Goal: Communication & Community: Ask a question

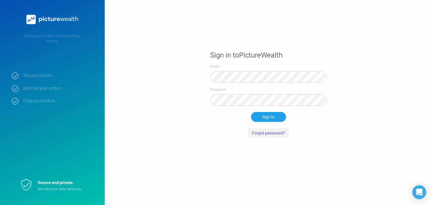
click at [264, 136] on button "Forgot password?" at bounding box center [268, 133] width 40 height 10
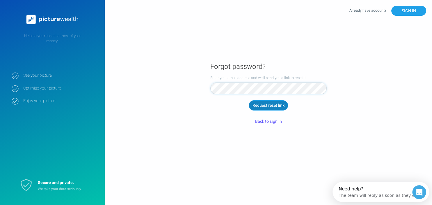
click at [279, 105] on button "Request reset link" at bounding box center [268, 105] width 39 height 10
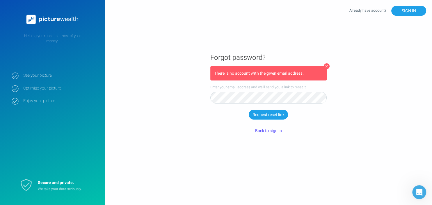
click at [329, 66] on button at bounding box center [327, 66] width 6 height 6
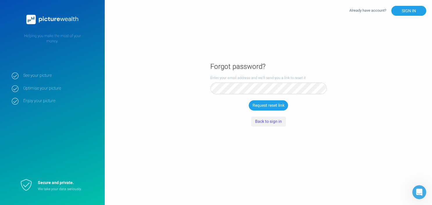
click at [267, 123] on button "Back to sign in" at bounding box center [268, 121] width 35 height 10
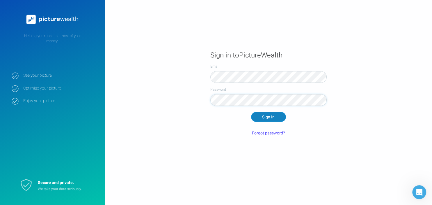
click at [265, 117] on button "Sign In" at bounding box center [268, 117] width 35 height 10
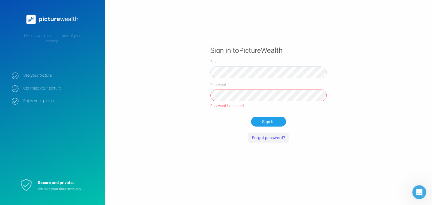
click at [266, 137] on button "Forgot password?" at bounding box center [268, 137] width 40 height 10
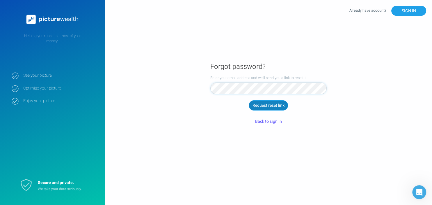
click at [269, 109] on button "Request reset link" at bounding box center [268, 105] width 39 height 10
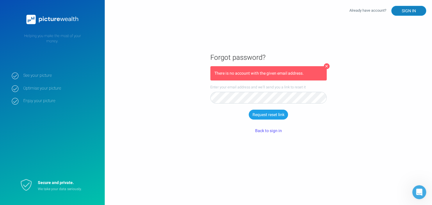
click at [410, 13] on button "SIGN IN" at bounding box center [408, 11] width 35 height 10
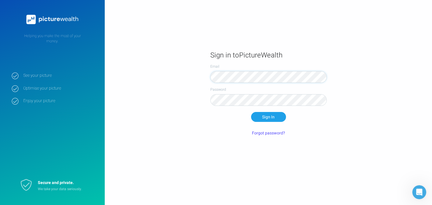
click at [410, 13] on div "Sign in to PictureWealth Email Password Sign In Forgot password?" at bounding box center [216, 102] width 432 height 205
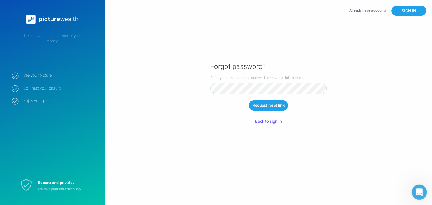
click at [416, 190] on icon "Open Intercom Messenger" at bounding box center [419, 191] width 10 height 10
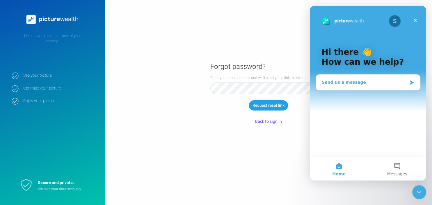
click at [340, 84] on div "Send us a message" at bounding box center [368, 82] width 104 height 15
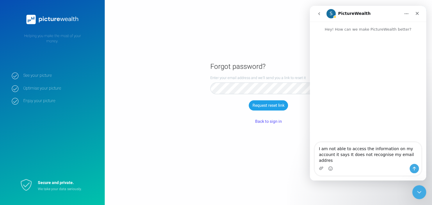
type textarea "I am not able to access the information on my account it says It does not recog…"
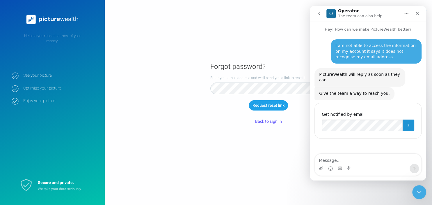
click at [408, 123] on icon "Submit" at bounding box center [408, 125] width 5 height 5
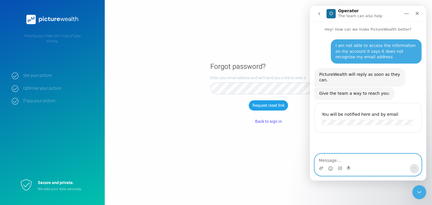
click at [334, 163] on textarea "Message…" at bounding box center [368, 159] width 107 height 10
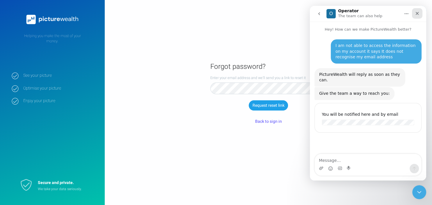
click at [417, 12] on icon "Close" at bounding box center [417, 13] width 3 height 3
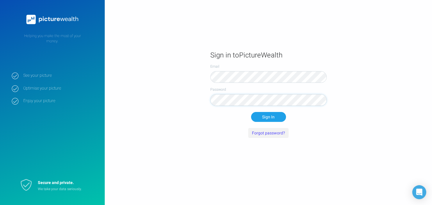
click at [266, 134] on button "Forgot password?" at bounding box center [268, 133] width 40 height 10
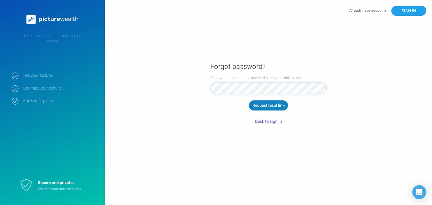
click at [268, 105] on button "Request reset link" at bounding box center [268, 105] width 39 height 10
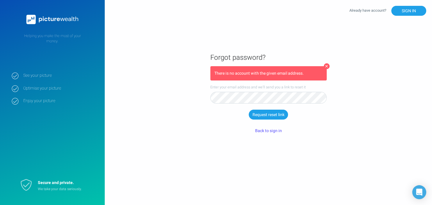
click at [331, 66] on main "Forgot password? There is no account with the given email address. Enter your e…" at bounding box center [268, 102] width 327 height 115
click at [324, 67] on button at bounding box center [327, 66] width 6 height 6
